Goal: Register for event/course

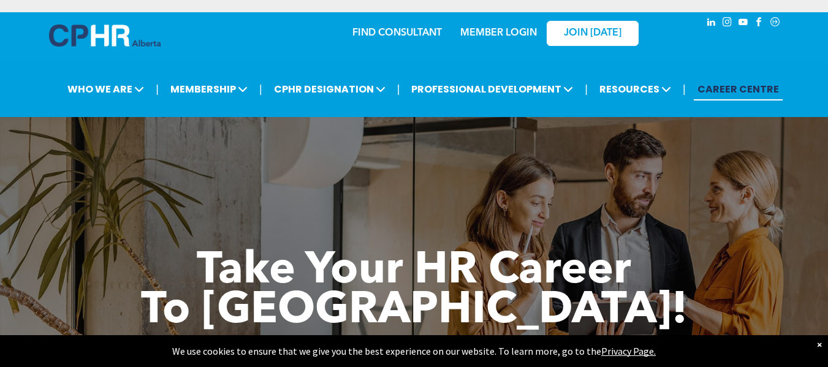
click at [819, 343] on div "×" at bounding box center [819, 344] width 5 height 12
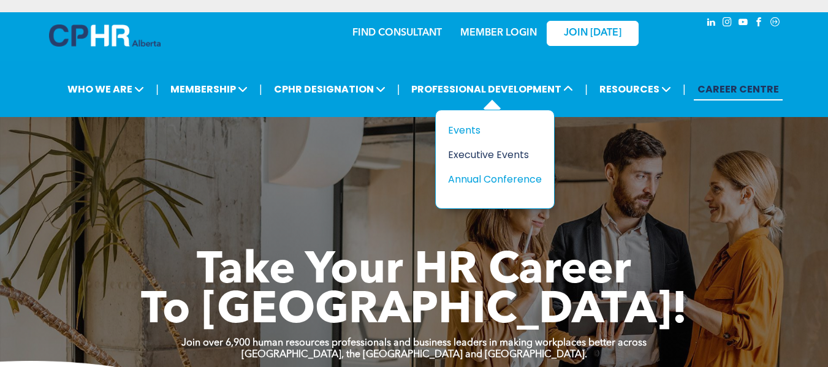
click at [477, 157] on div "Executive Events" at bounding box center [490, 154] width 85 height 15
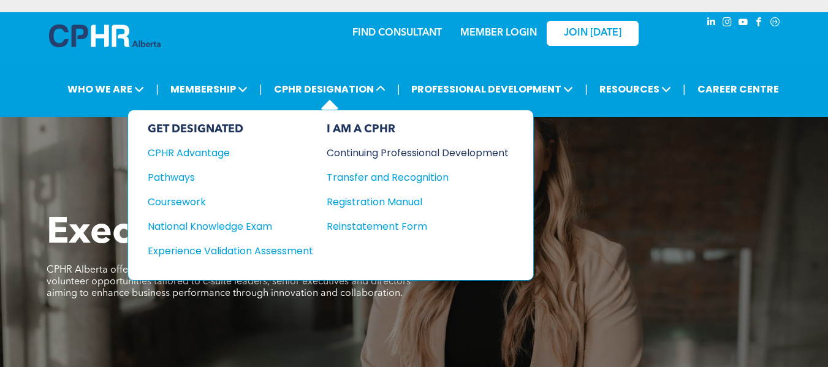
click at [425, 153] on div "Continuing Professional Development" at bounding box center [409, 152] width 164 height 15
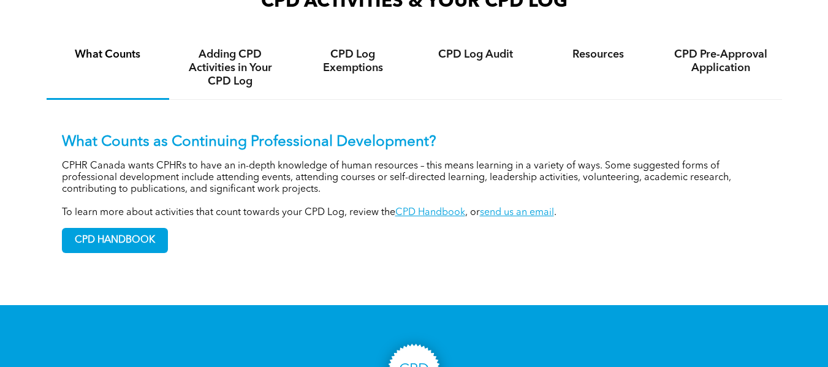
scroll to position [735, 0]
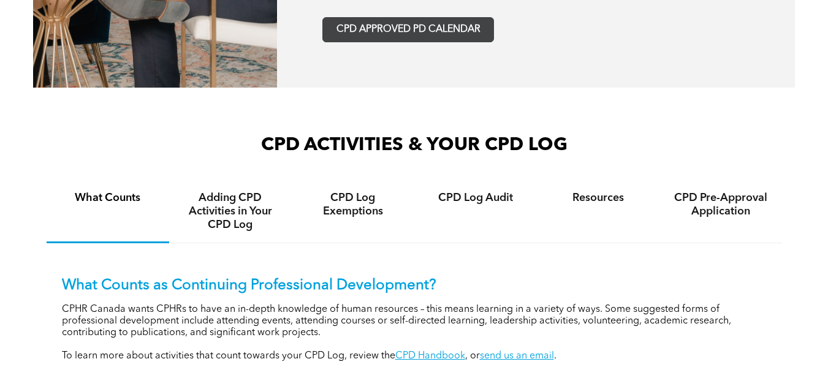
drag, startPoint x: 373, startPoint y: 25, endPoint x: 387, endPoint y: 28, distance: 13.8
click at [375, 25] on span "CPD APPROVED PD CALENDAR" at bounding box center [408, 30] width 144 height 12
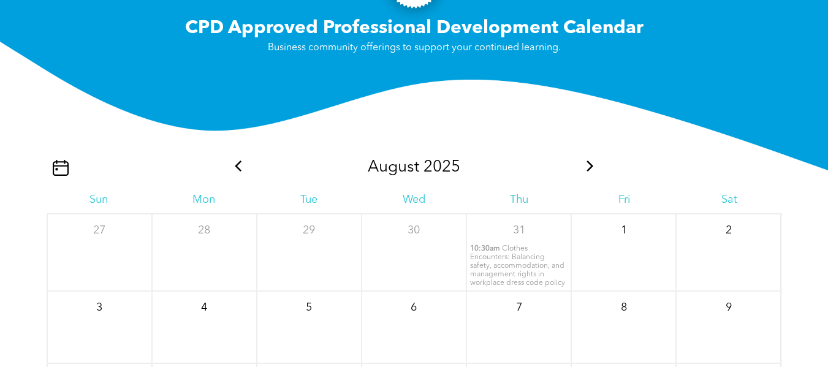
scroll to position [1305, 0]
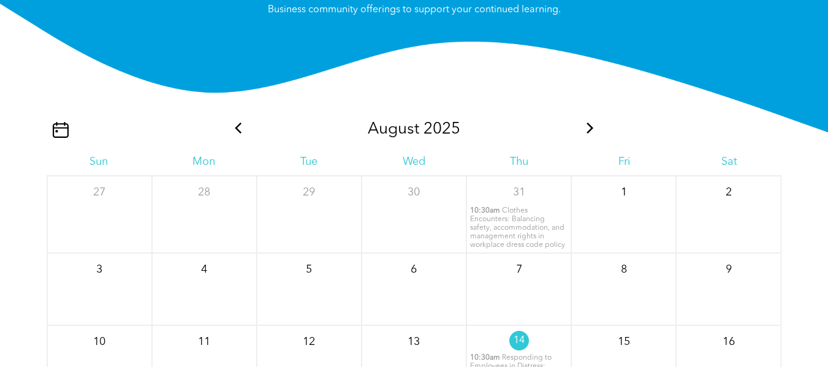
click at [235, 127] on icon at bounding box center [238, 128] width 16 height 11
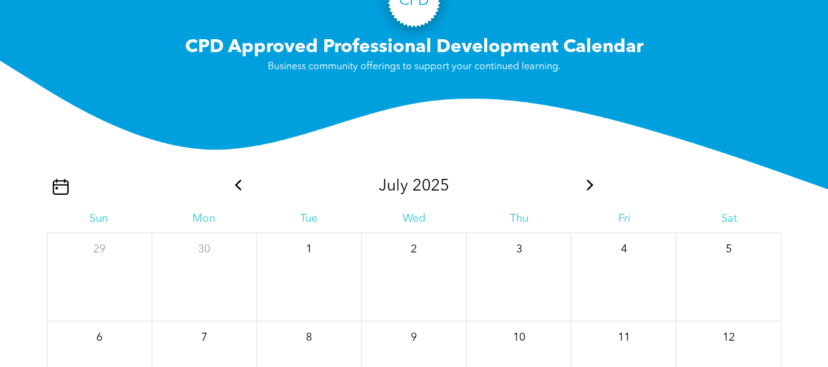
scroll to position [1243, 0]
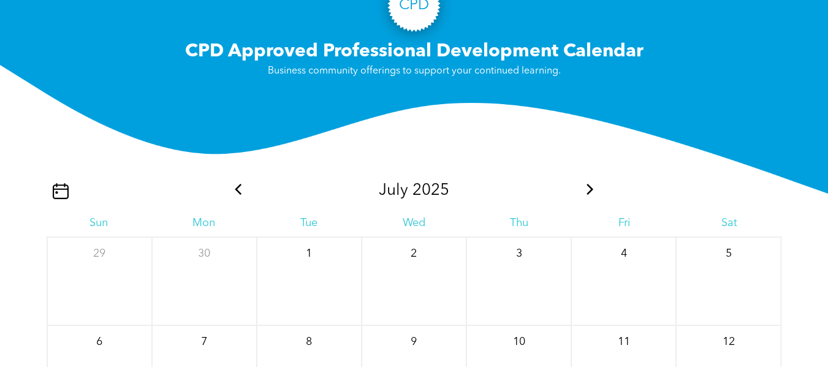
click at [587, 189] on icon at bounding box center [590, 189] width 16 height 11
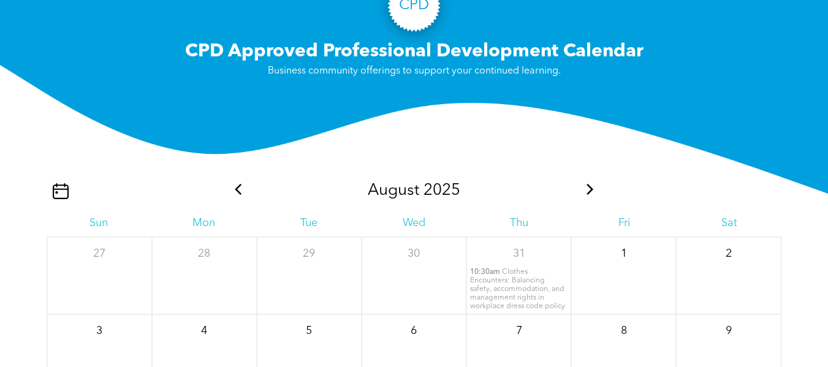
click at [587, 189] on icon at bounding box center [590, 189] width 16 height 11
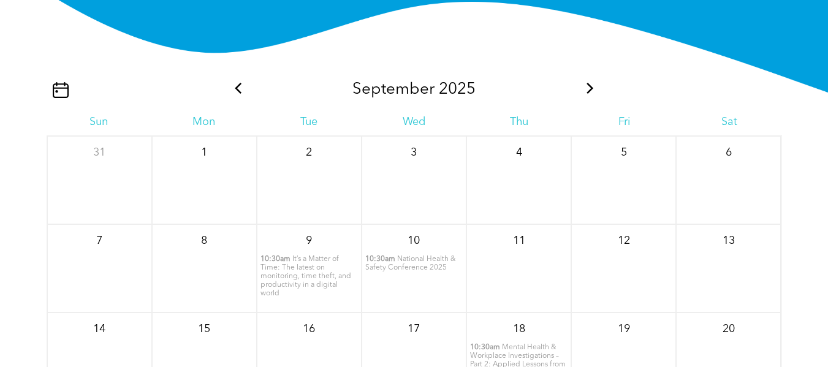
scroll to position [1488, 0]
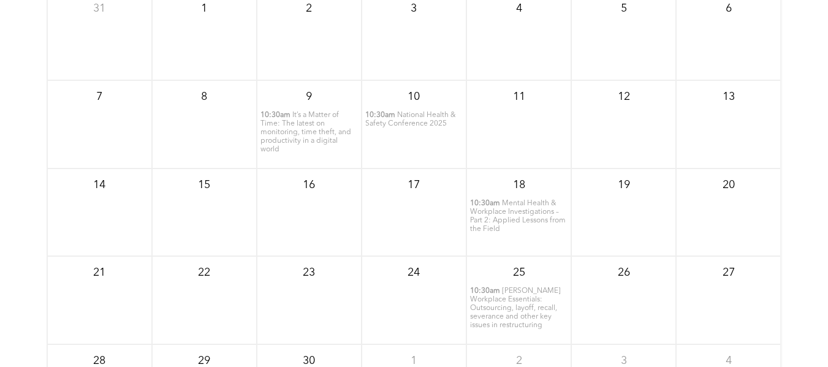
click at [510, 216] on span "Mental Health & Workplace Investigations – Part 2: Applied Lessons from the Fie…" at bounding box center [518, 216] width 96 height 33
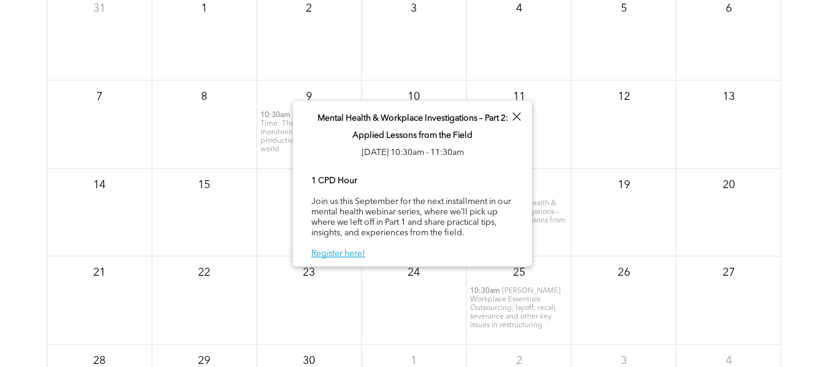
click at [621, 193] on p "19" at bounding box center [624, 185] width 22 height 22
click at [520, 115] on div at bounding box center [516, 116] width 17 height 17
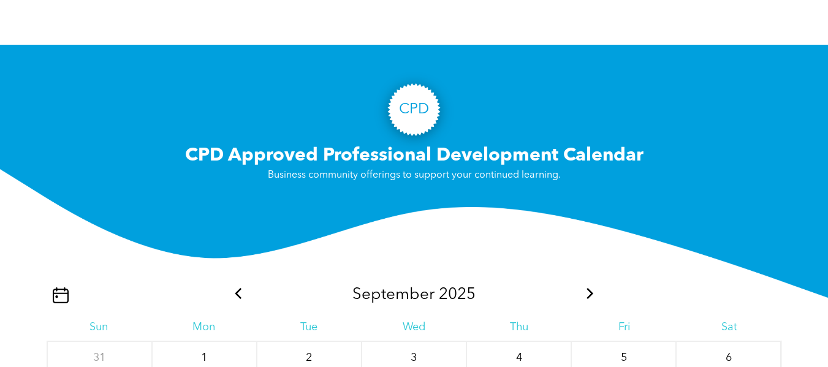
scroll to position [1121, 0]
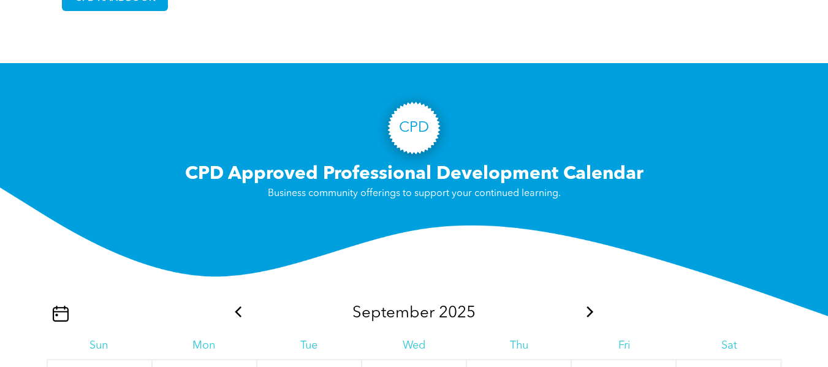
click at [237, 311] on icon at bounding box center [238, 311] width 7 height 11
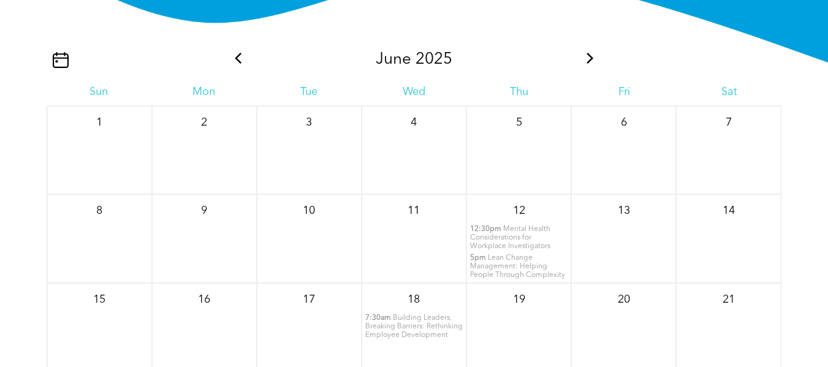
scroll to position [1427, 0]
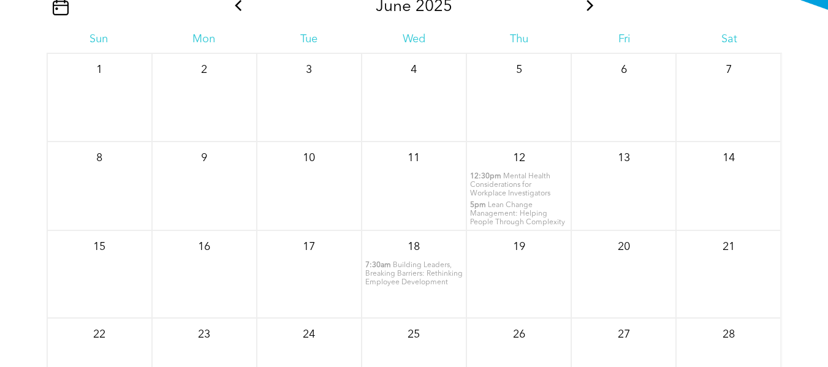
click at [492, 182] on span "Mental Health Considerations for Workplace Investigators" at bounding box center [510, 185] width 80 height 25
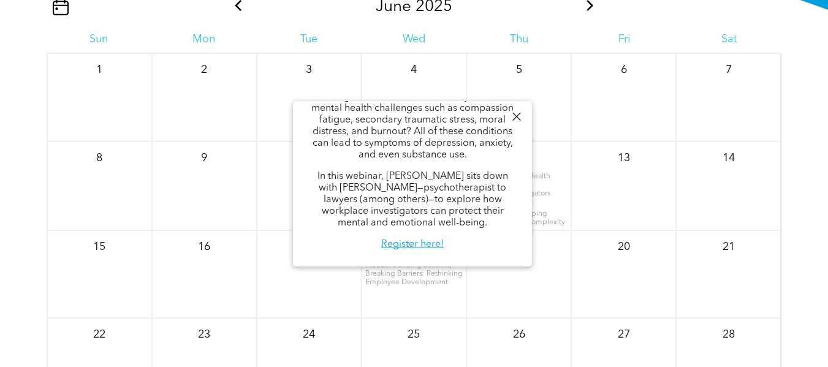
scroll to position [139, 0]
click at [404, 245] on link "Register here!" at bounding box center [412, 245] width 63 height 10
click at [516, 113] on div at bounding box center [516, 116] width 17 height 17
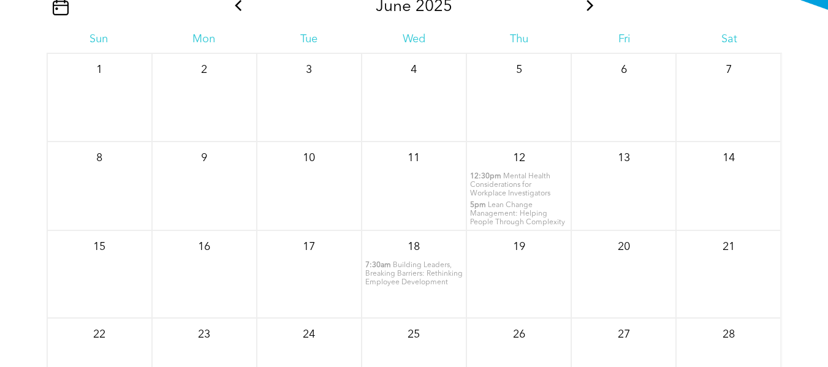
click at [589, 4] on icon at bounding box center [590, 5] width 16 height 11
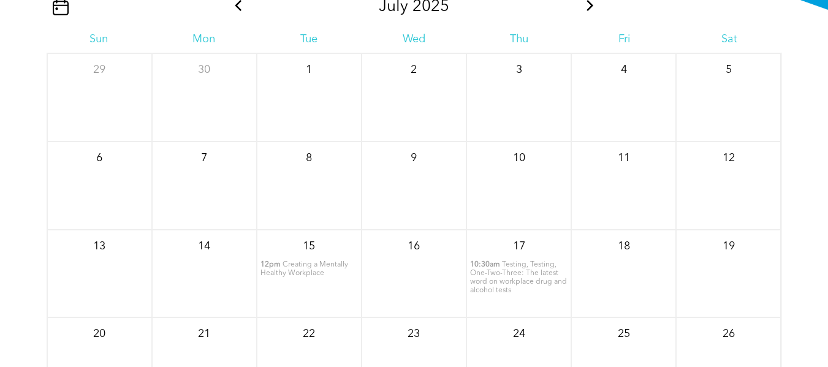
click at [592, 6] on icon at bounding box center [590, 5] width 16 height 11
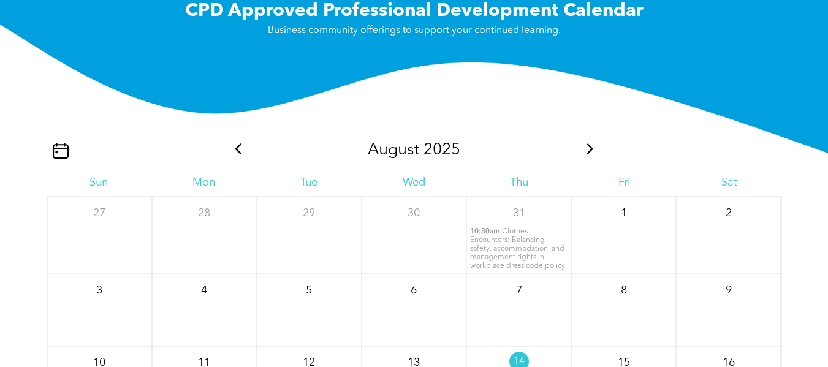
scroll to position [1243, 0]
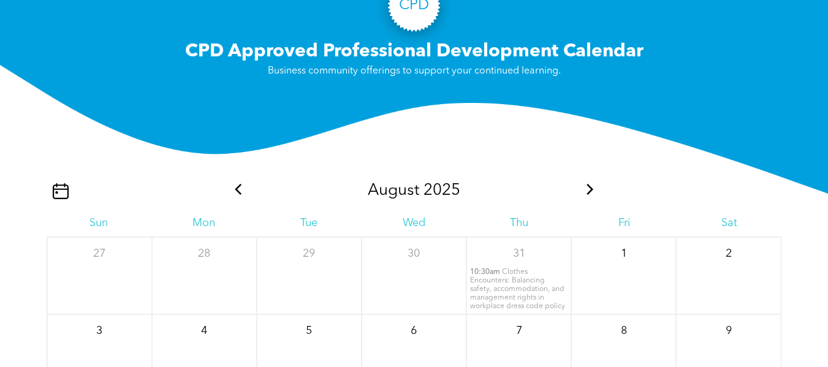
click at [590, 193] on icon at bounding box center [590, 189] width 16 height 11
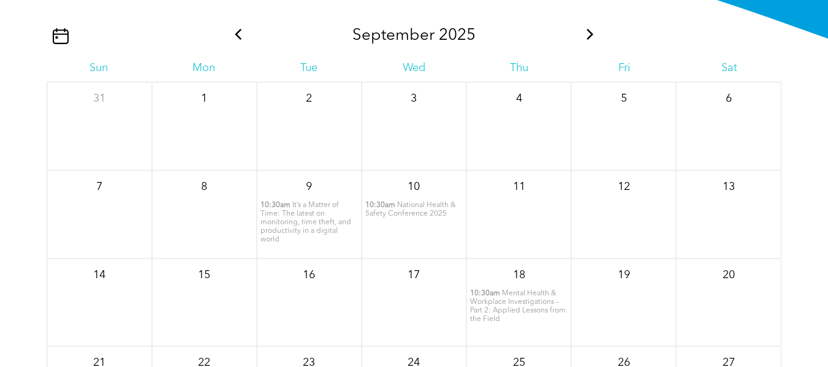
scroll to position [1427, 0]
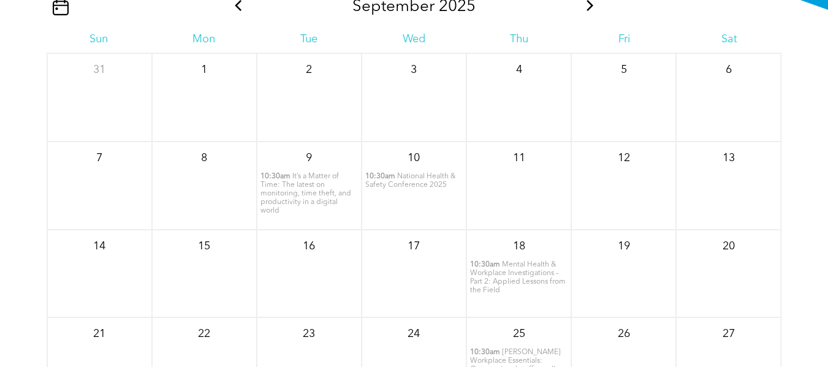
click at [511, 275] on span "Mental Health & Workplace Investigations – Part 2: Applied Lessons from the Fie…" at bounding box center [518, 277] width 96 height 33
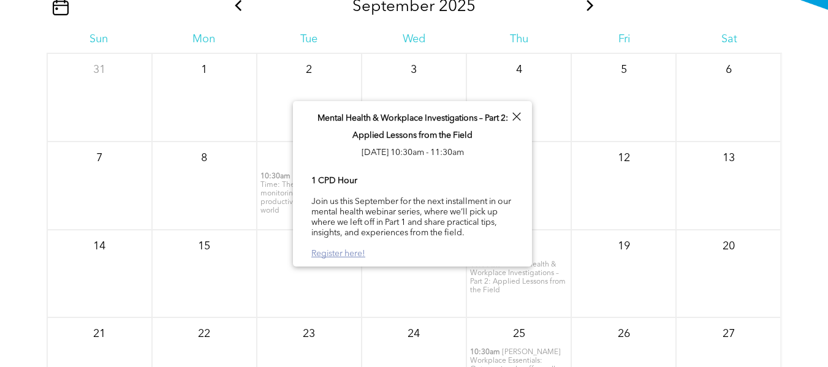
click at [346, 251] on link "Register here!" at bounding box center [338, 253] width 54 height 9
click at [515, 117] on div at bounding box center [516, 116] width 17 height 17
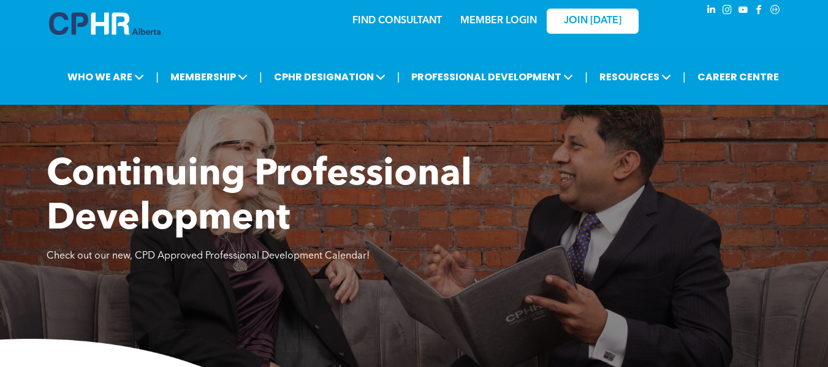
scroll to position [0, 0]
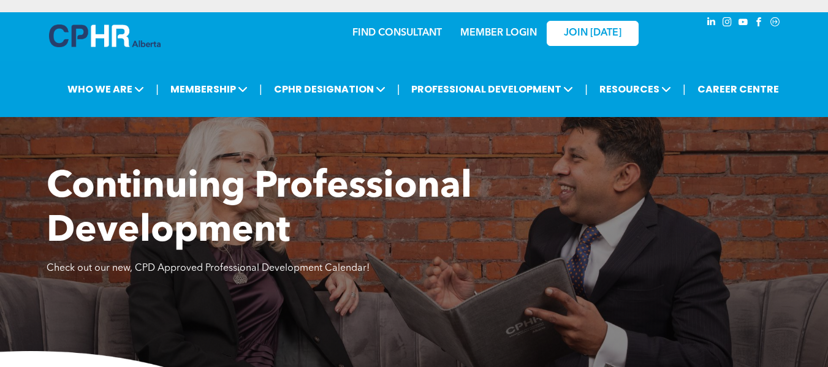
click at [775, 21] on icon "Social network" at bounding box center [775, 22] width 11 height 11
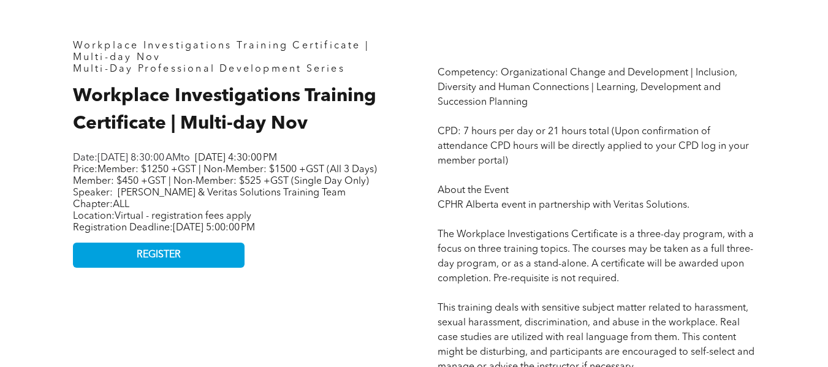
scroll to position [490, 0]
